Goal: Use online tool/utility

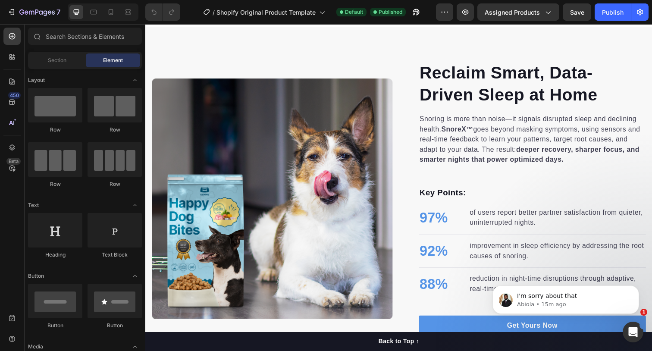
scroll to position [831, 0]
